Goal: Task Accomplishment & Management: Use online tool/utility

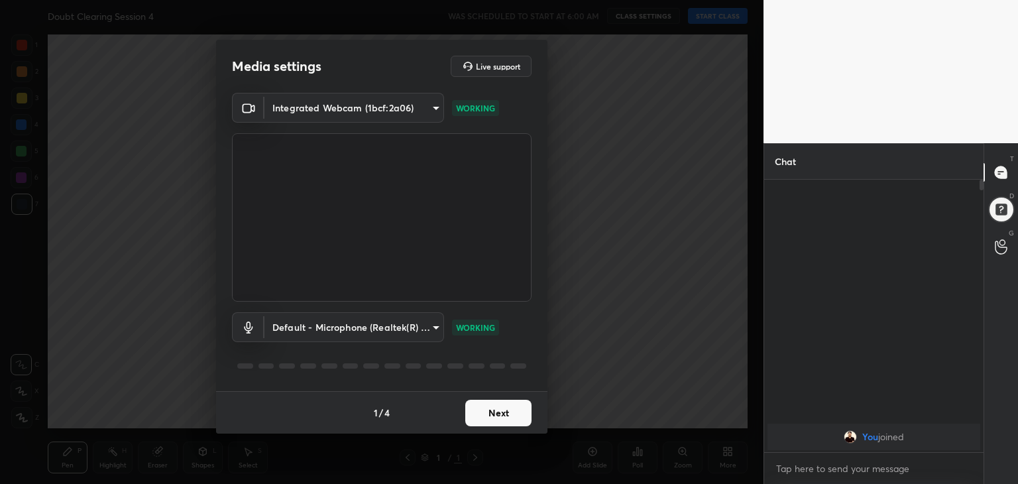
scroll to position [159, 215]
click at [505, 406] on button "Next" at bounding box center [498, 413] width 66 height 27
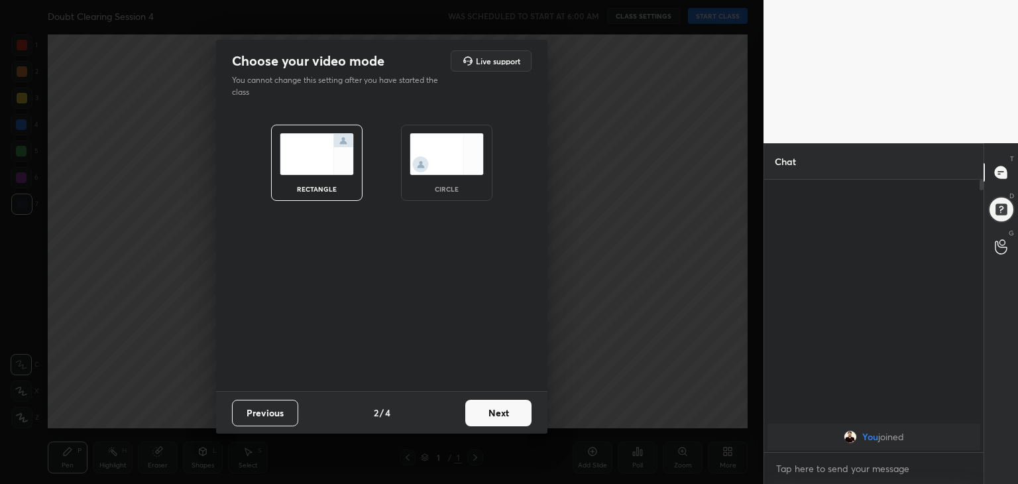
click at [469, 186] on div "circle" at bounding box center [446, 189] width 53 height 7
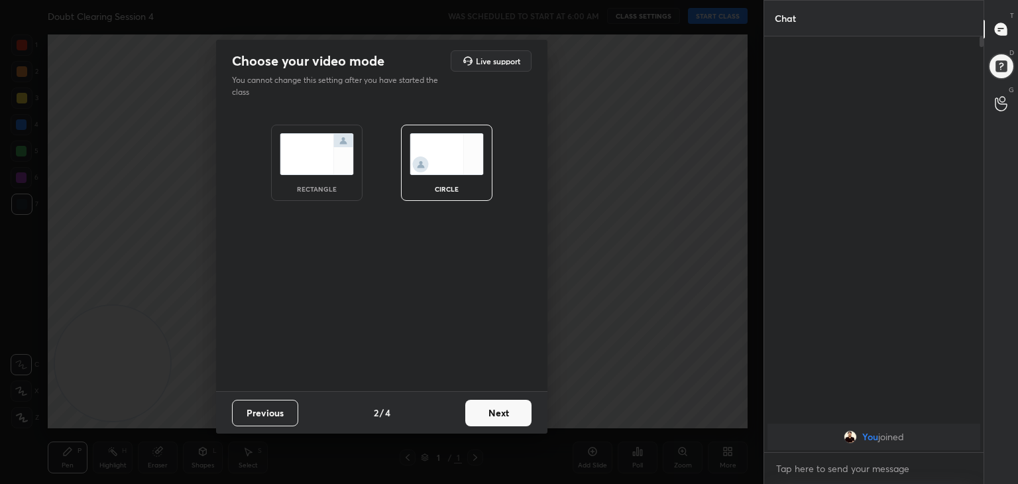
scroll to position [302, 215]
click at [514, 405] on button "Next" at bounding box center [498, 413] width 66 height 27
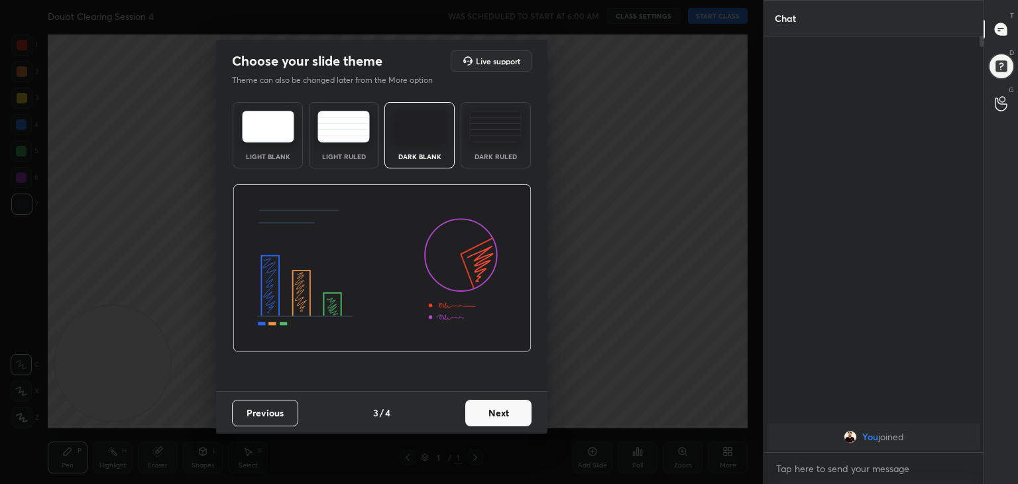
click at [514, 405] on button "Next" at bounding box center [498, 413] width 66 height 27
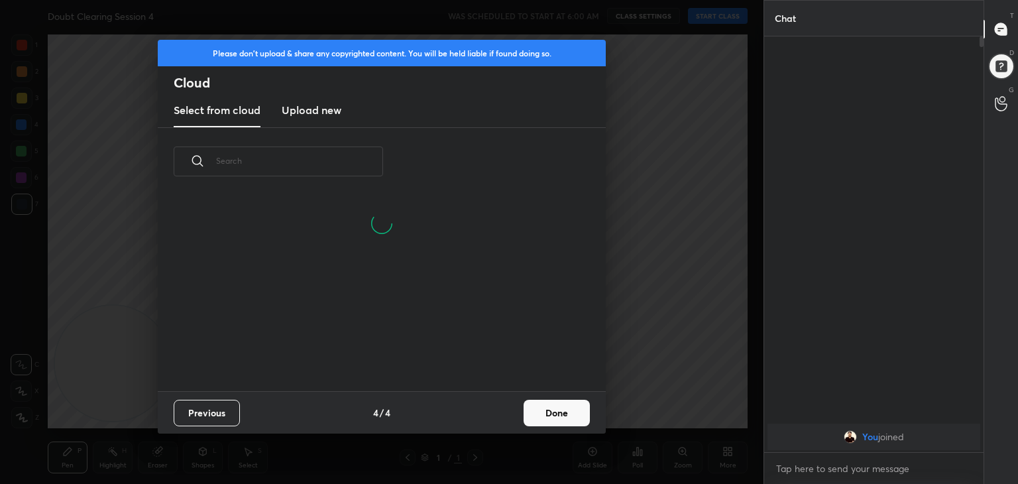
scroll to position [196, 426]
click at [548, 416] on button "Done" at bounding box center [557, 413] width 66 height 27
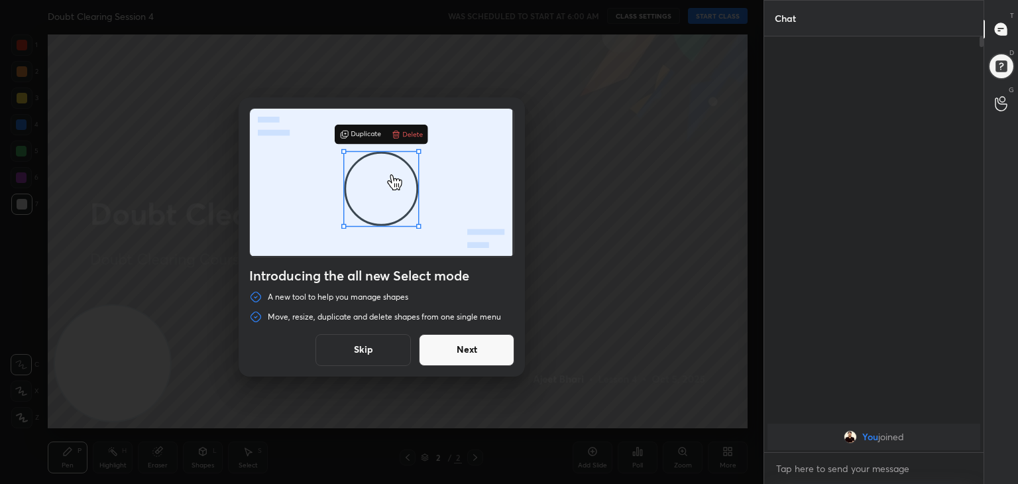
click at [390, 335] on button "Skip" at bounding box center [363, 350] width 95 height 32
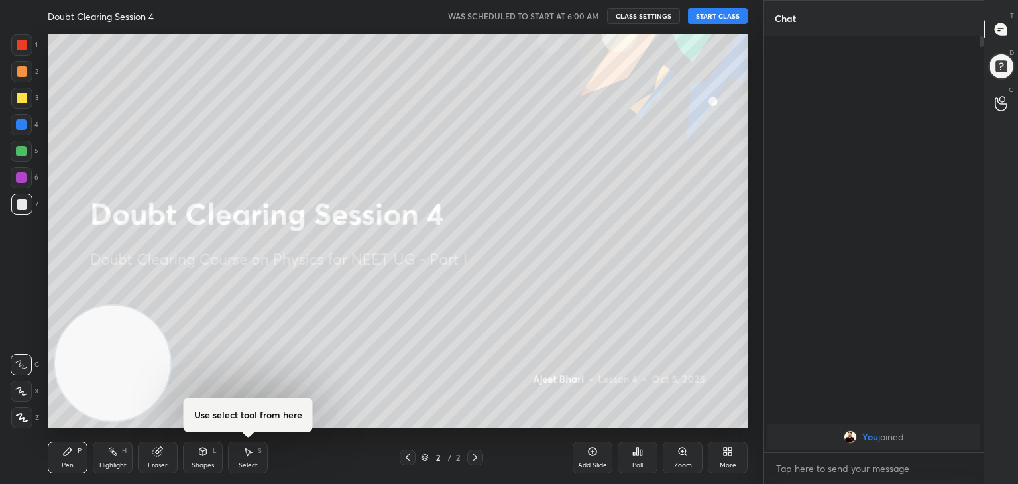
click at [634, 11] on button "CLASS SETTINGS" at bounding box center [643, 16] width 73 height 16
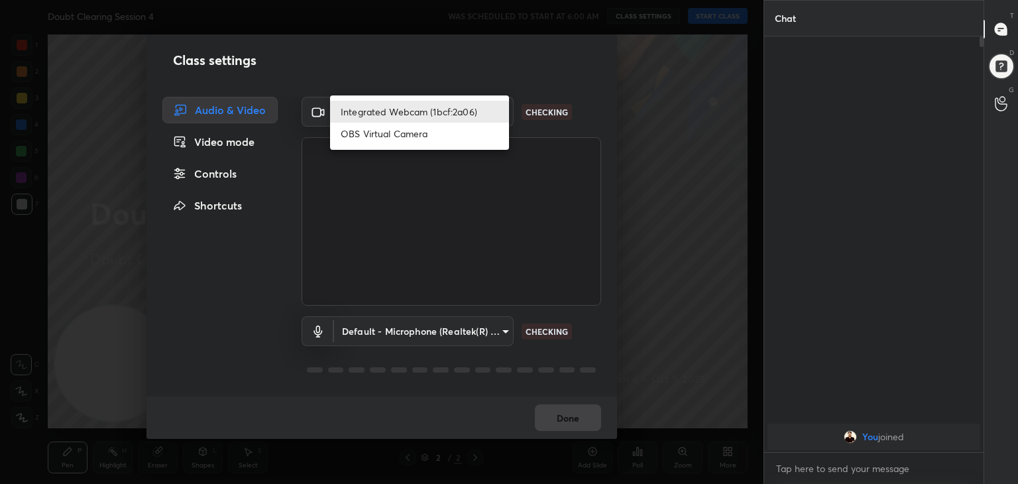
click at [480, 117] on body "1 2 3 4 5 6 7 C X Z C X Z E E Erase all H H Doubt Clearing Session 4 WAS SCHEDU…" at bounding box center [509, 242] width 1018 height 484
click at [451, 144] on li "OBS Virtual Camera" at bounding box center [419, 134] width 179 height 22
type input "889879248d0b6758d724dc4bcff9741df188e53608b896468338d84c33752845"
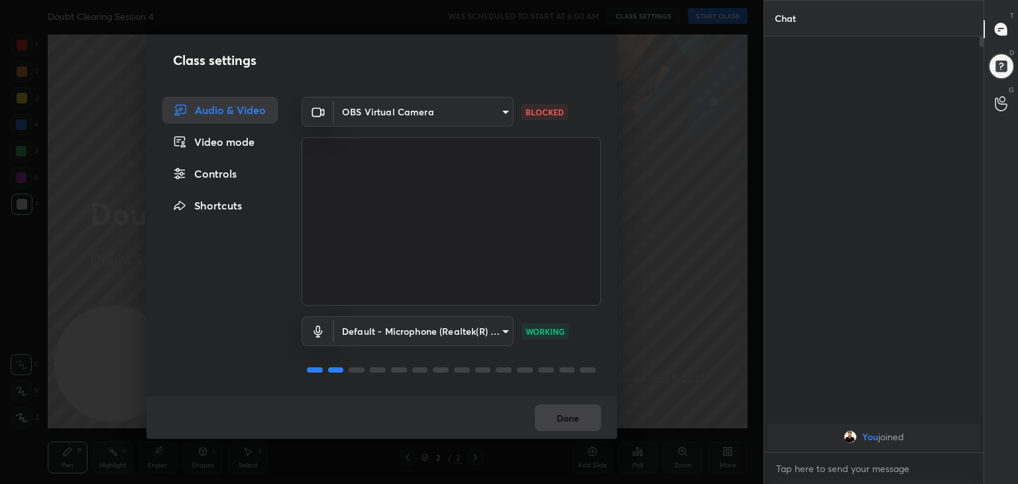
click at [248, 145] on div "Video mode" at bounding box center [219, 142] width 115 height 27
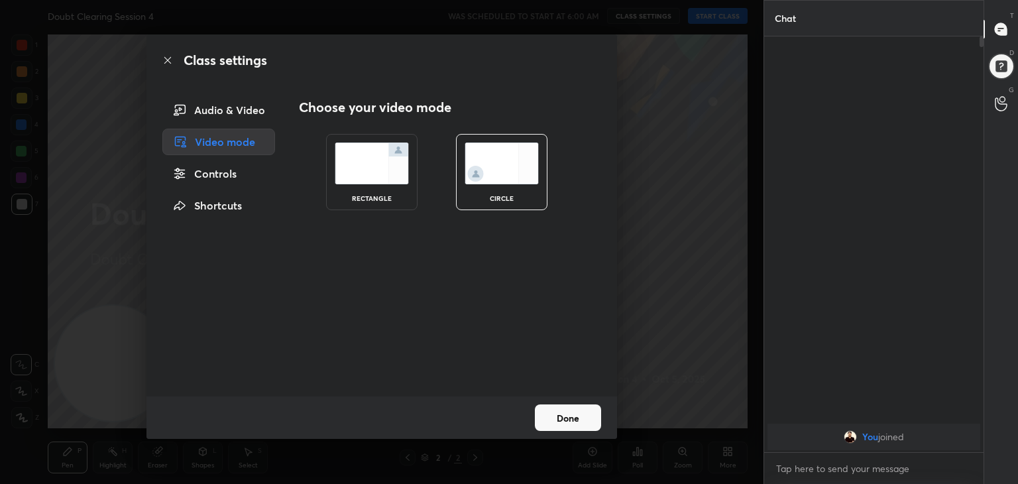
click at [237, 166] on div "Controls" at bounding box center [218, 173] width 113 height 27
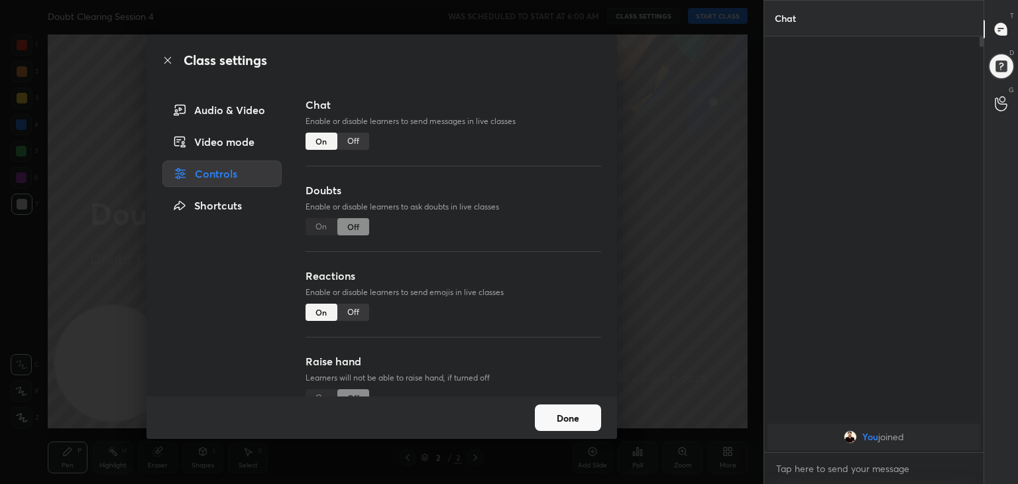
click at [231, 201] on div "Shortcuts" at bounding box center [221, 205] width 119 height 27
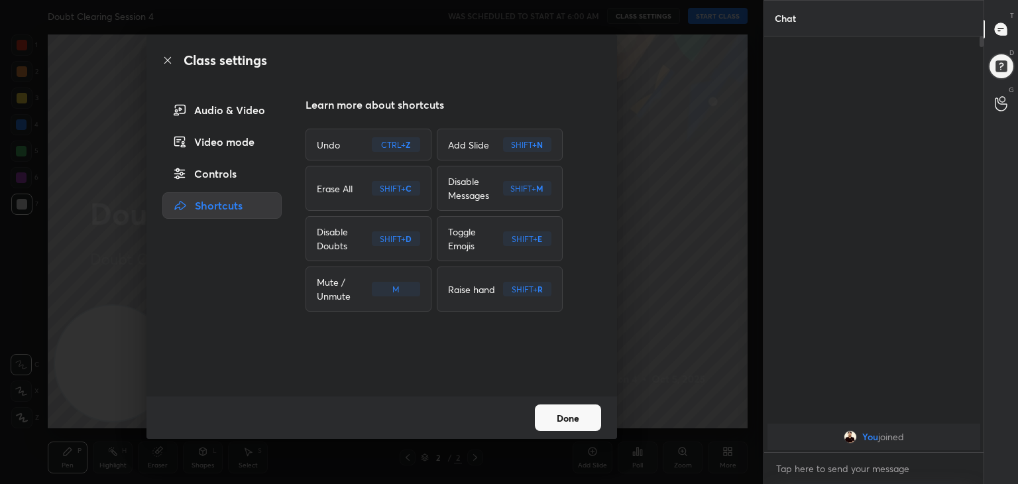
click at [239, 114] on div "Audio & Video" at bounding box center [221, 110] width 119 height 27
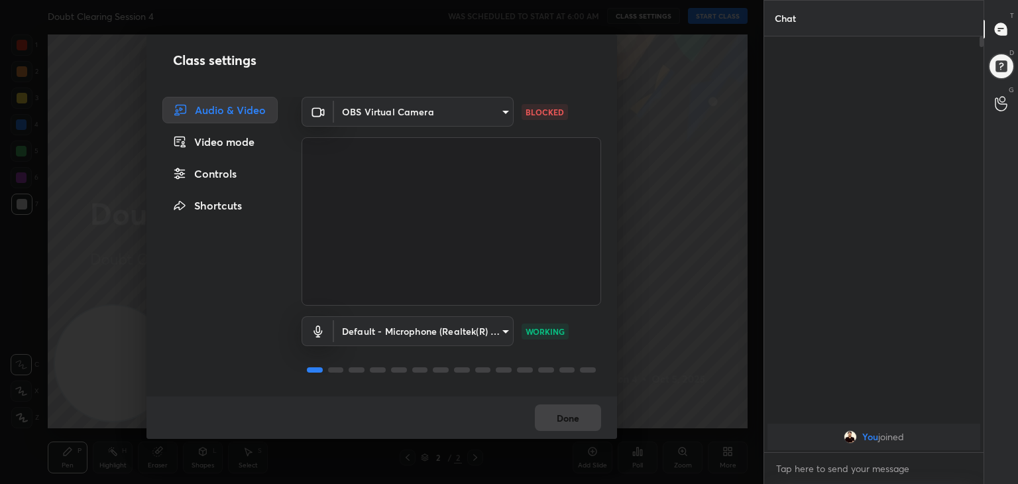
click at [559, 412] on div "Done" at bounding box center [382, 417] width 471 height 42
click at [494, 110] on body "1 2 3 4 5 6 7 C X Z C X Z E E Erase all H H Doubt Clearing Session 4 WAS SCHEDU…" at bounding box center [509, 242] width 1018 height 484
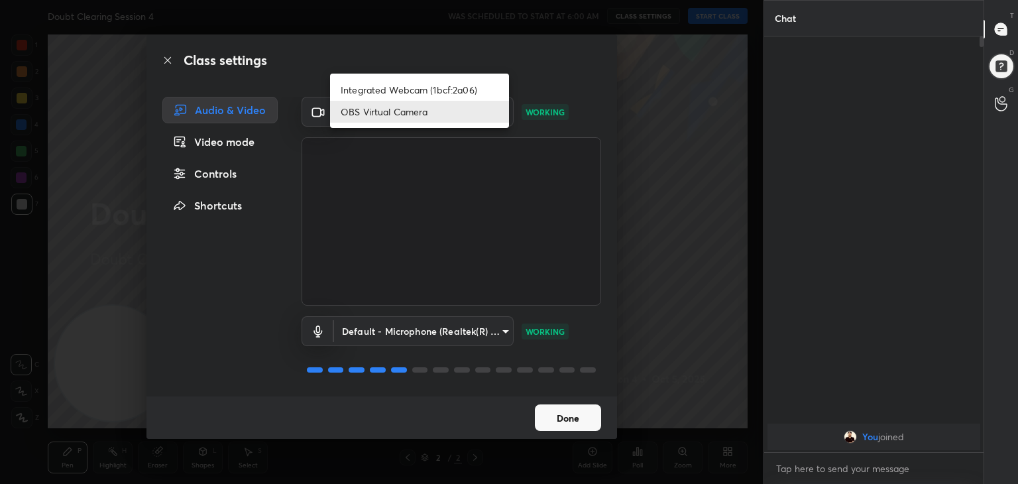
click at [554, 428] on div at bounding box center [509, 242] width 1018 height 484
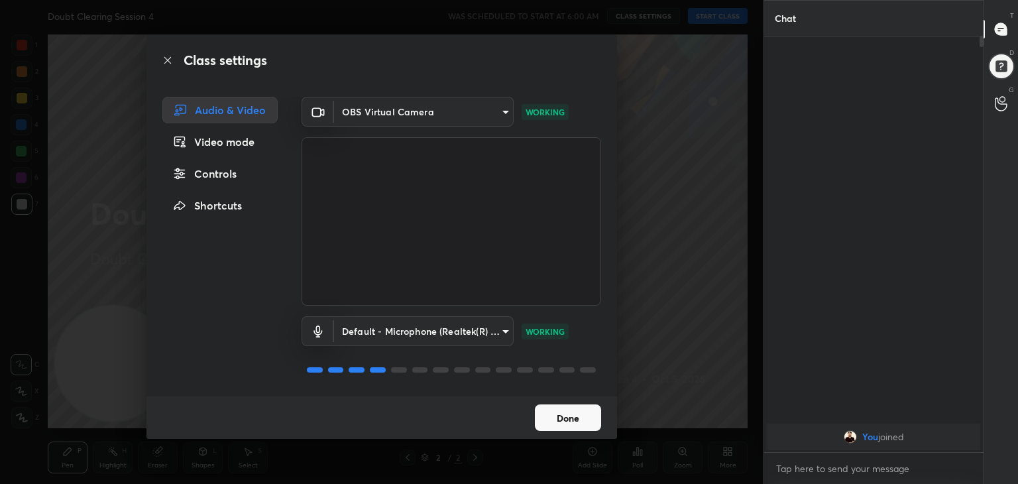
click at [557, 426] on button "Done" at bounding box center [568, 417] width 66 height 27
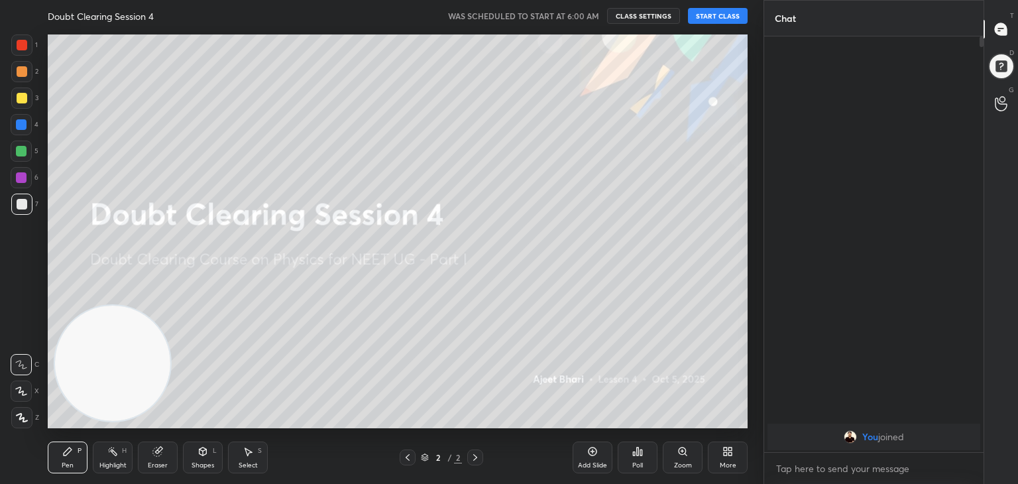
click at [728, 13] on button "START CLASS" at bounding box center [718, 16] width 60 height 16
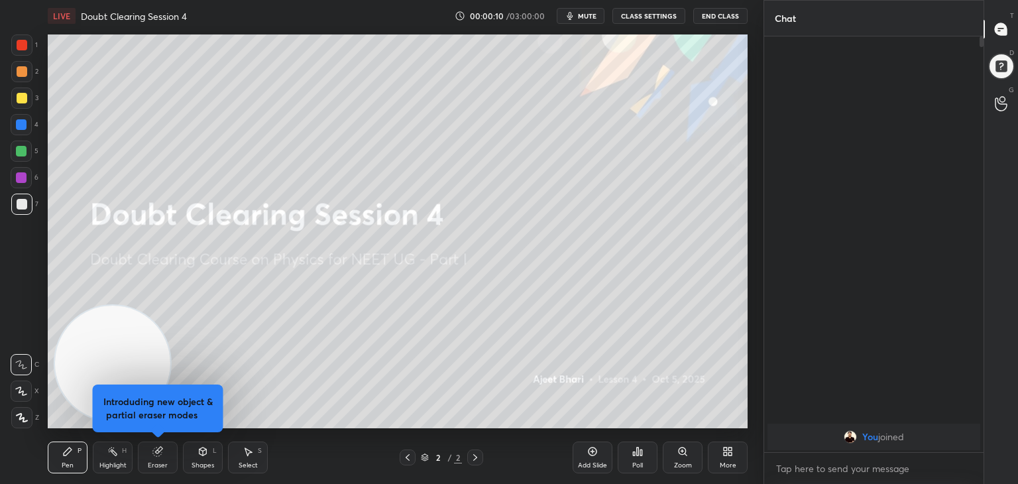
click at [583, 15] on span "mute" at bounding box center [587, 15] width 19 height 9
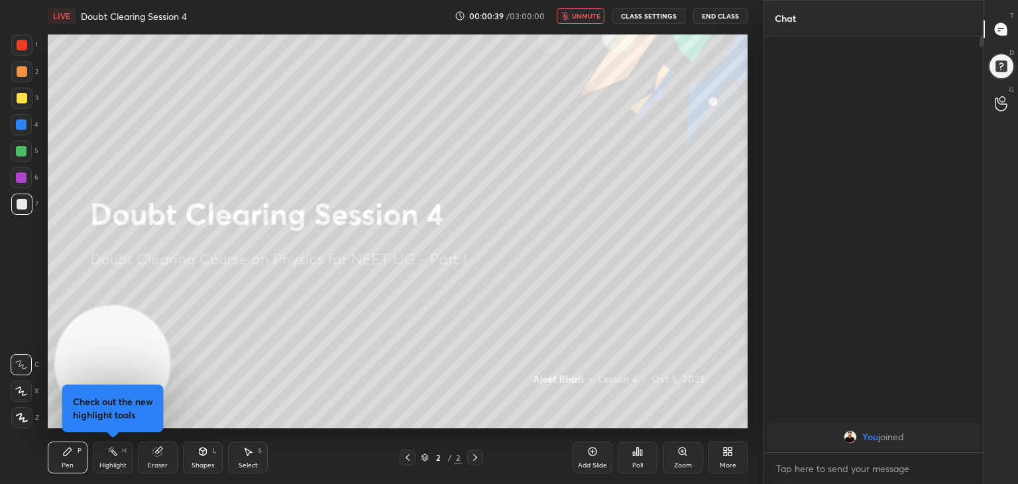
click at [116, 459] on div "Highlight H" at bounding box center [113, 458] width 40 height 32
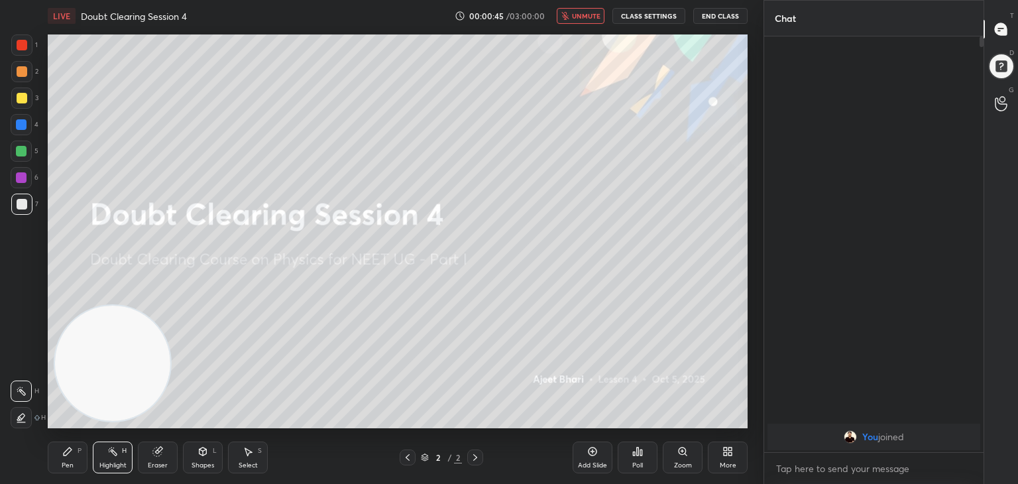
click at [150, 459] on div "Eraser" at bounding box center [158, 458] width 40 height 32
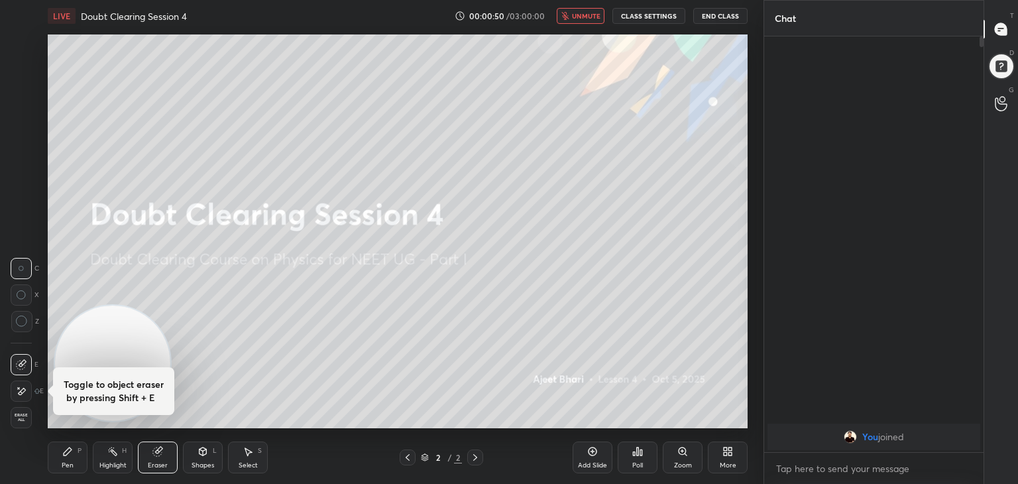
click at [196, 455] on div "Shapes L" at bounding box center [203, 458] width 40 height 32
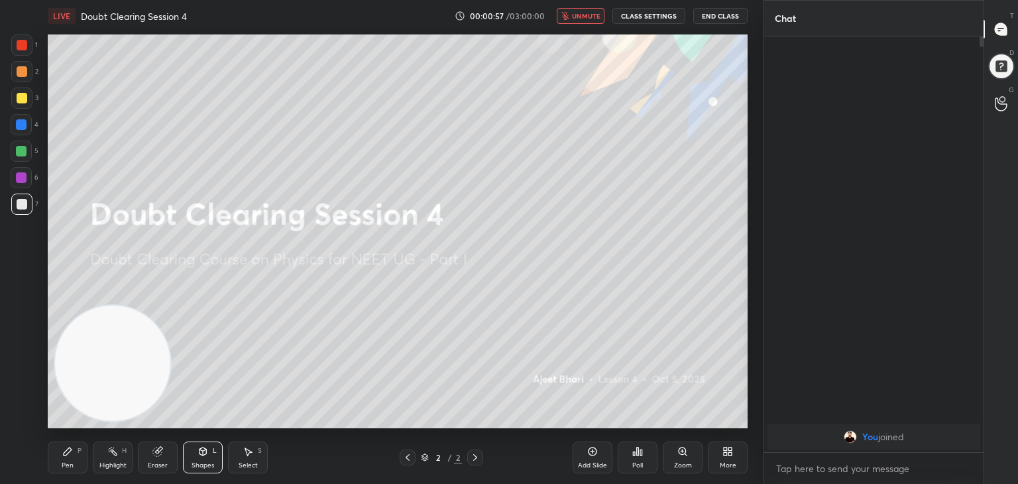
click at [146, 457] on div "Eraser" at bounding box center [158, 458] width 40 height 32
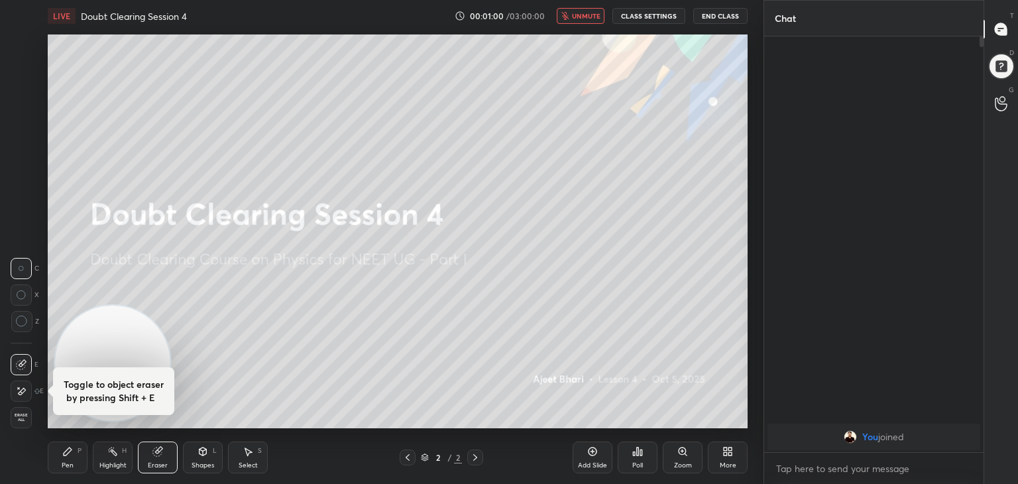
click at [21, 398] on div at bounding box center [21, 391] width 21 height 21
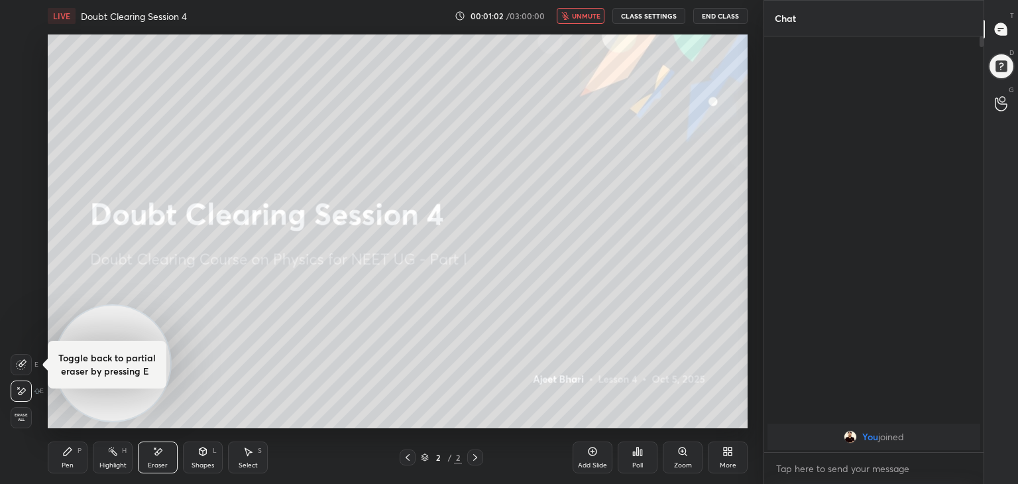
click at [17, 364] on icon at bounding box center [21, 365] width 9 height 9
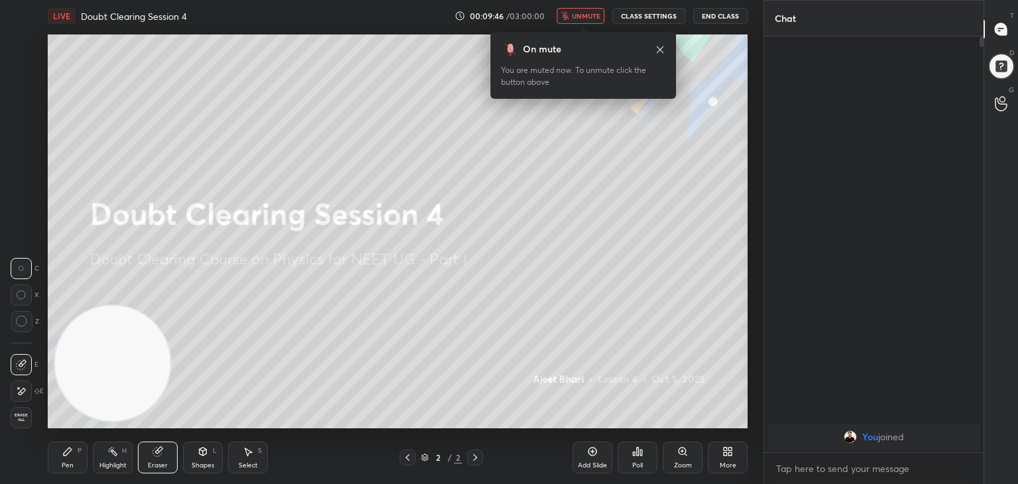
click at [0, 234] on div "1 2 3 4 5 6 7 C X Z C X Z E E Erase all H H" at bounding box center [21, 231] width 42 height 394
click at [992, 35] on div at bounding box center [1001, 29] width 27 height 24
click at [1002, 35] on icon at bounding box center [1001, 29] width 12 height 12
click at [1000, 62] on div at bounding box center [1001, 66] width 27 height 27
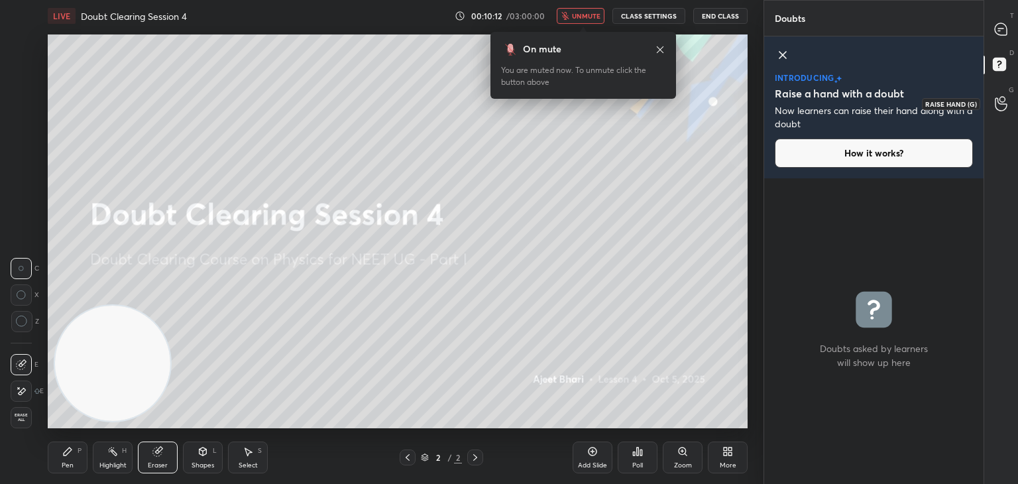
click at [1002, 96] on icon at bounding box center [1001, 103] width 13 height 15
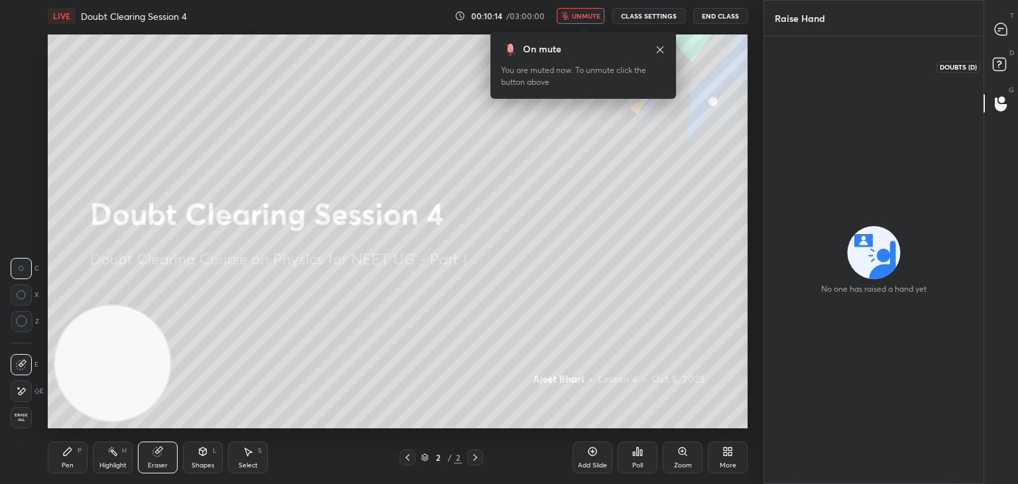
click at [994, 57] on icon at bounding box center [1002, 66] width 24 height 24
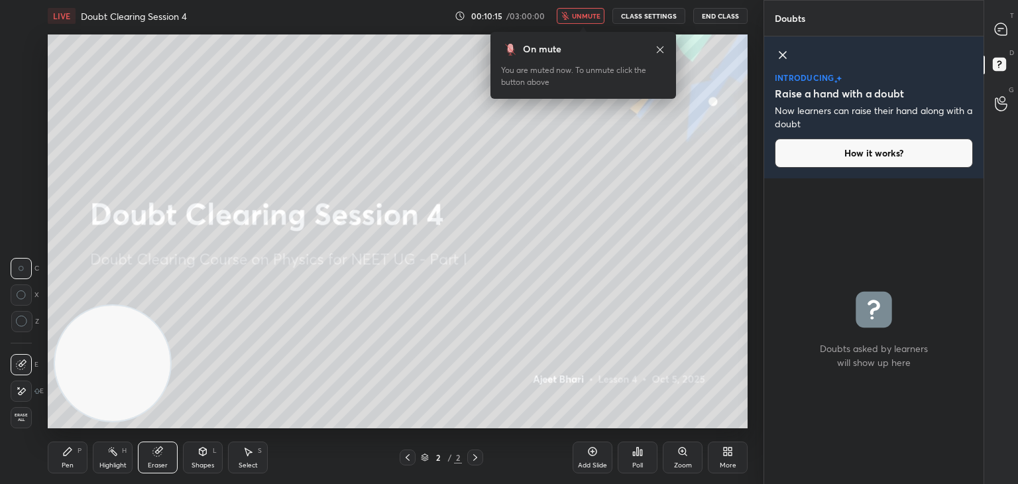
click at [786, 58] on icon at bounding box center [783, 55] width 7 height 7
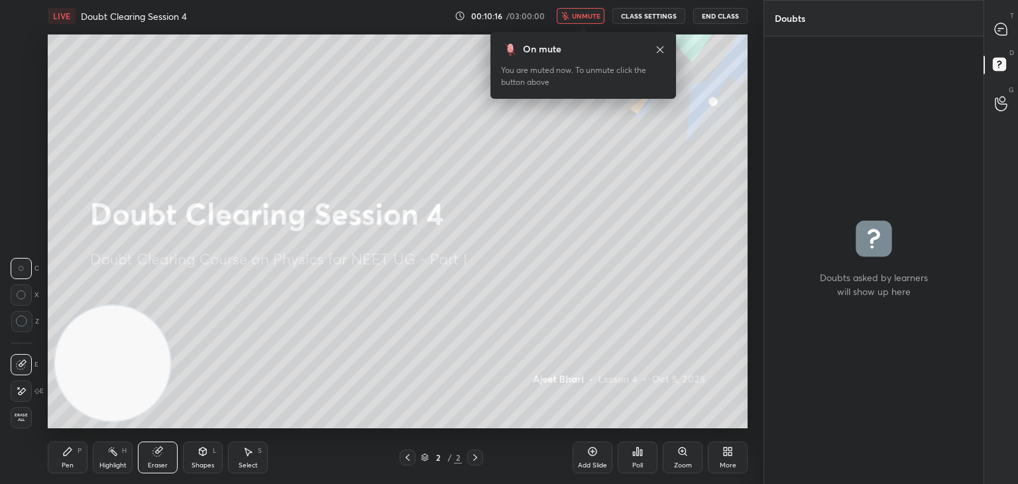
scroll to position [444, 215]
click at [785, 57] on div "grid" at bounding box center [873, 260] width 219 height 448
click at [998, 25] on icon at bounding box center [1001, 29] width 12 height 12
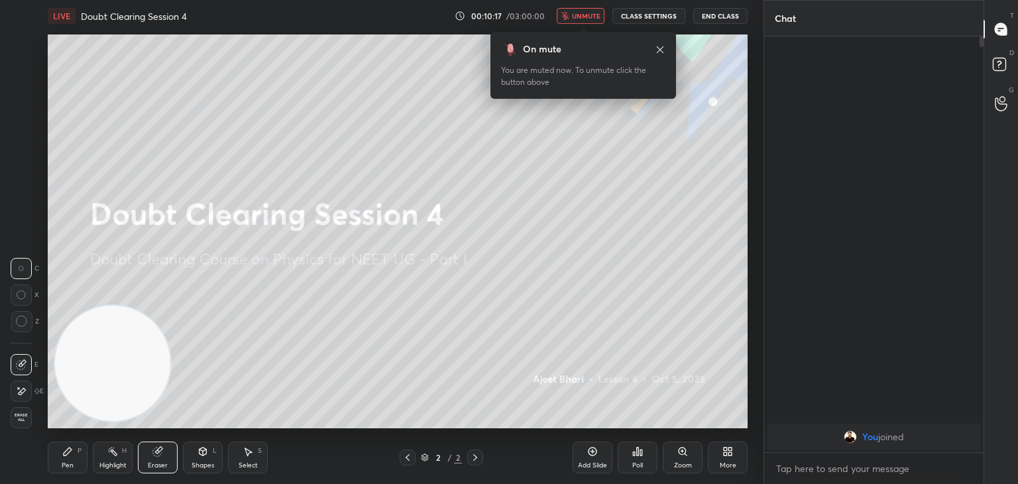
scroll to position [412, 215]
click at [652, 17] on button "CLASS SETTINGS" at bounding box center [649, 16] width 73 height 16
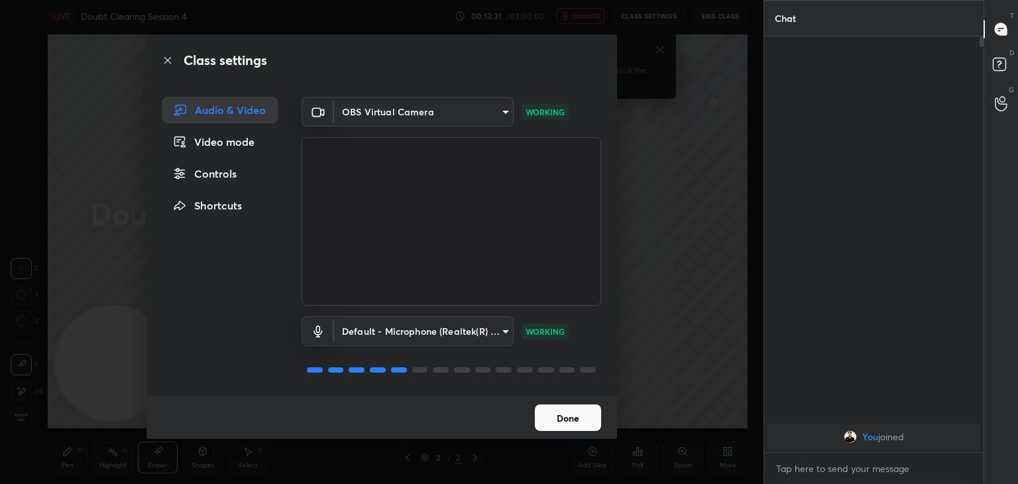
click at [220, 178] on div "Controls" at bounding box center [219, 173] width 115 height 27
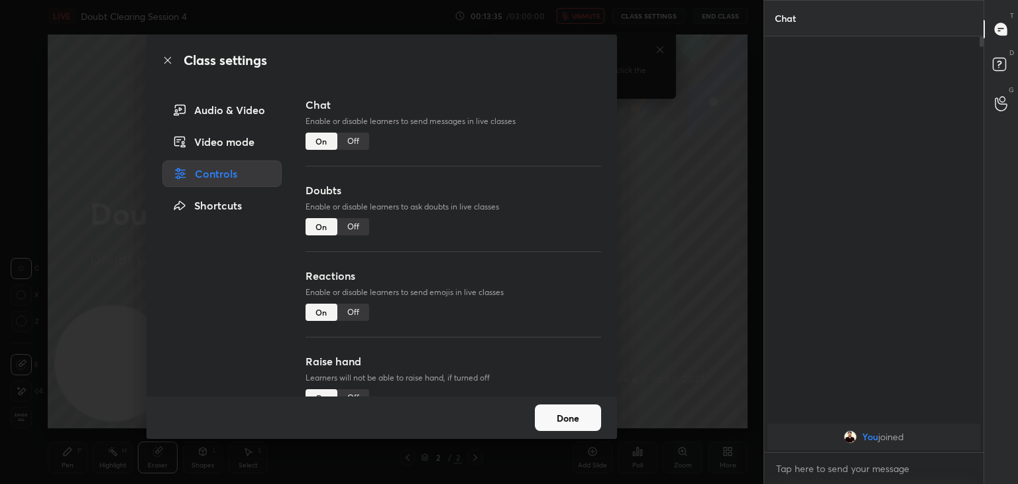
click at [348, 133] on div "Off" at bounding box center [353, 141] width 32 height 17
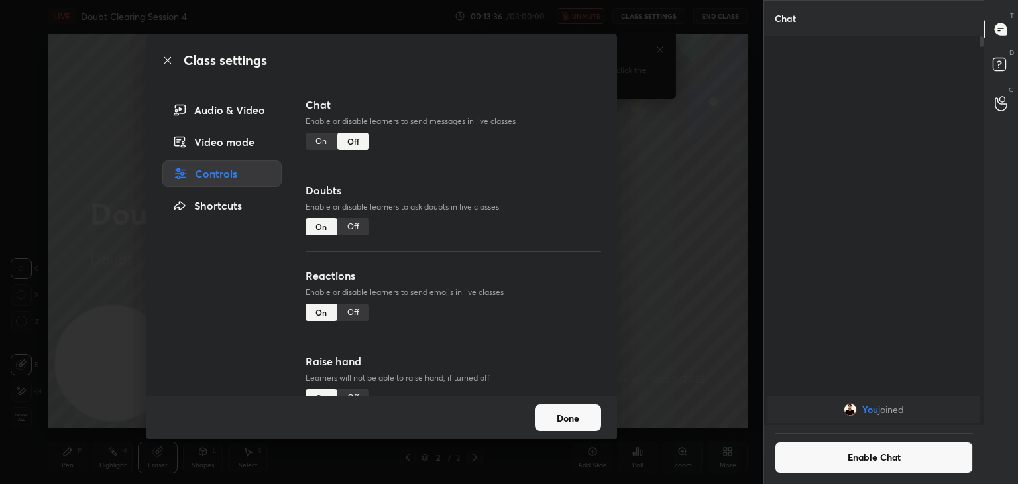
scroll to position [5, 4]
click at [351, 226] on div "Off" at bounding box center [353, 226] width 32 height 17
click at [572, 404] on div "Done" at bounding box center [382, 417] width 471 height 42
click at [574, 415] on button "Done" at bounding box center [568, 417] width 66 height 27
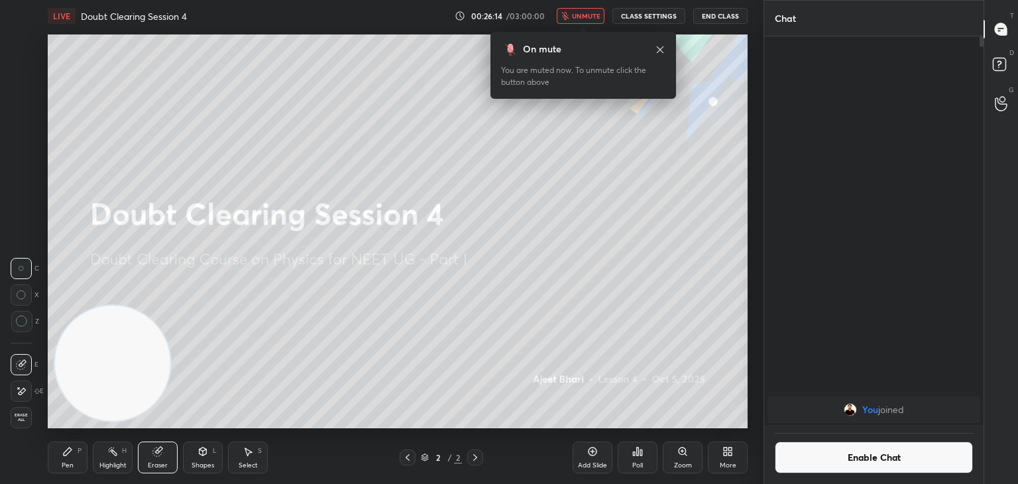
click at [821, 454] on button "Enable Chat" at bounding box center [874, 458] width 198 height 32
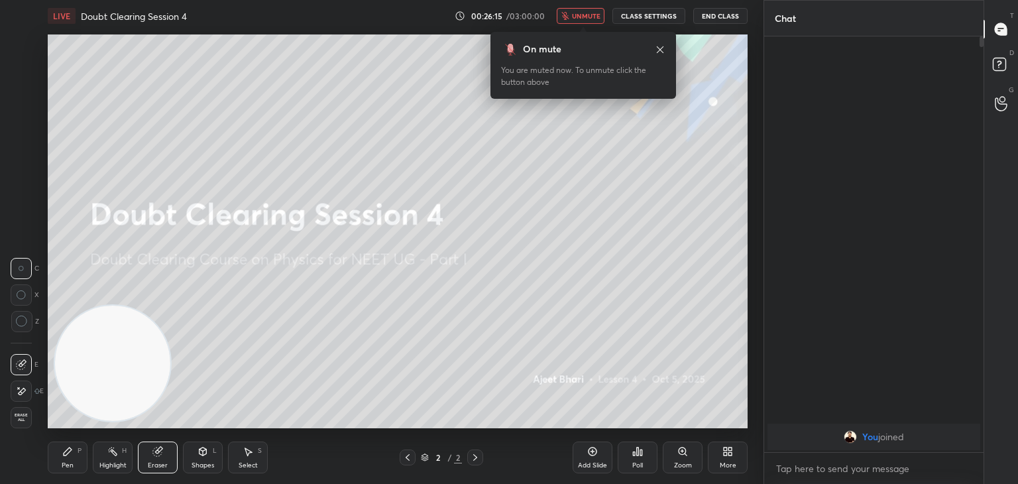
scroll to position [412, 215]
click at [628, 12] on button "CLASS SETTINGS" at bounding box center [649, 16] width 73 height 16
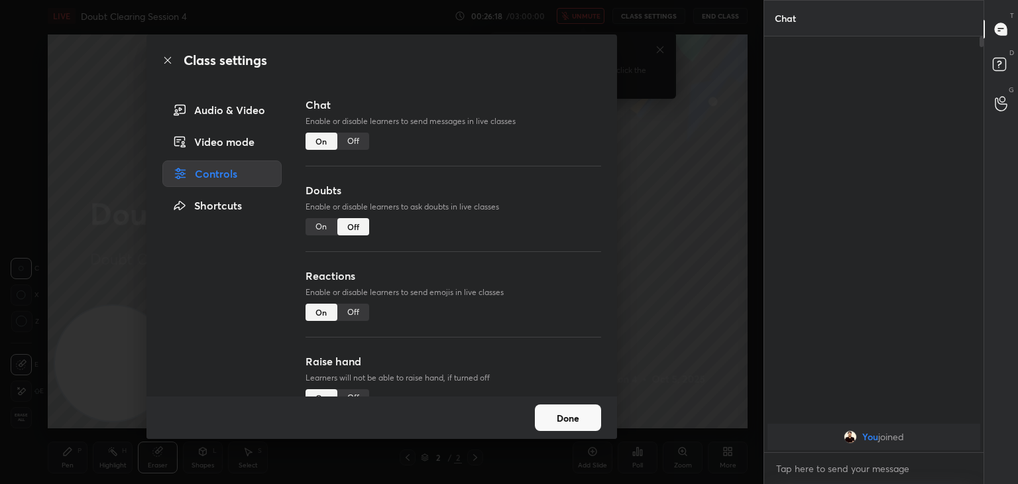
click at [322, 213] on div "Doubts Enable or disable learners to ask doubts in live classes On Off" at bounding box center [454, 225] width 296 height 86
click at [318, 221] on div "On" at bounding box center [322, 226] width 32 height 17
type textarea "x"
click at [567, 417] on button "Done" at bounding box center [568, 417] width 66 height 27
